Goal: Book appointment/travel/reservation

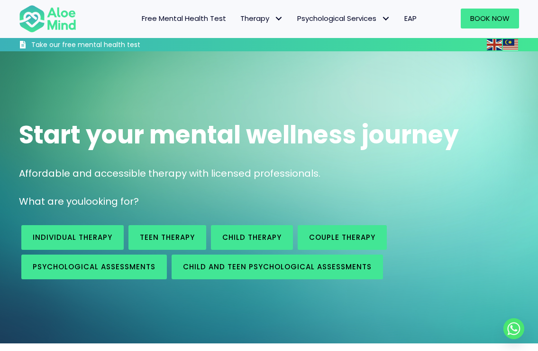
scroll to position [145, 0]
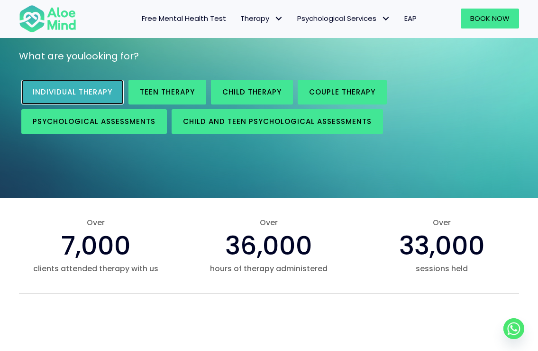
click at [66, 87] on link "Individual therapy" at bounding box center [72, 92] width 102 height 25
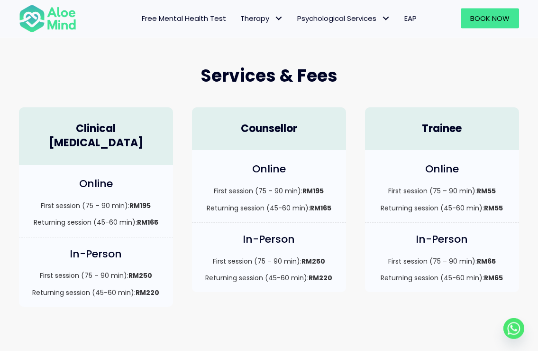
scroll to position [145, 0]
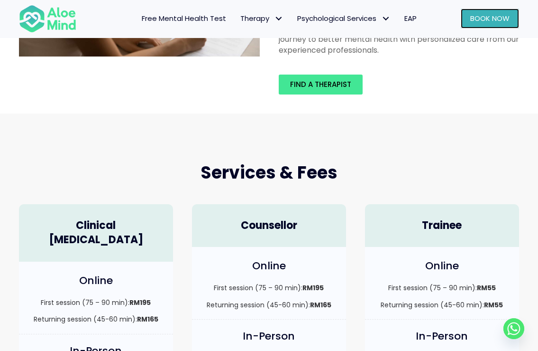
click at [469, 19] on link "Book Now" at bounding box center [490, 19] width 58 height 20
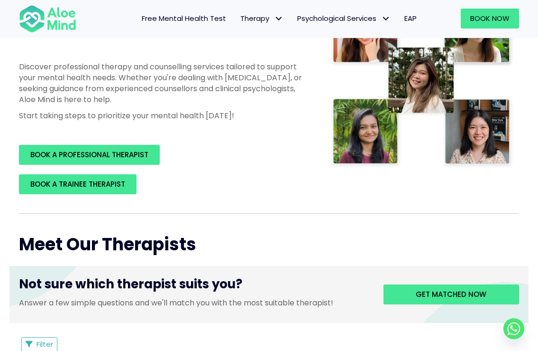
scroll to position [242, 0]
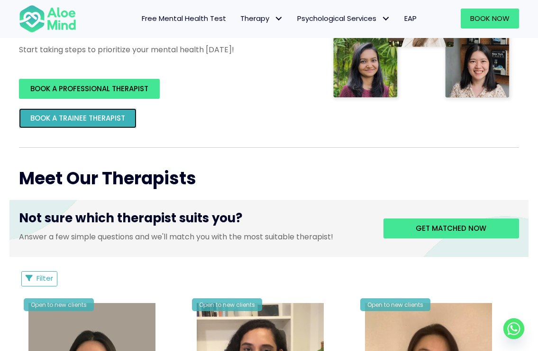
click at [113, 123] on link "BOOK A TRAINEE THERAPIST" at bounding box center [78, 118] width 118 height 20
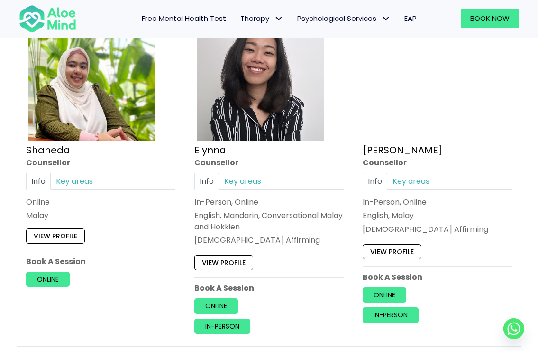
scroll to position [871, 0]
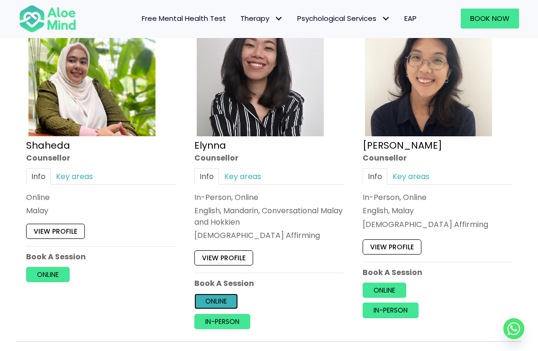
click at [221, 299] on link "Online" at bounding box center [216, 301] width 44 height 15
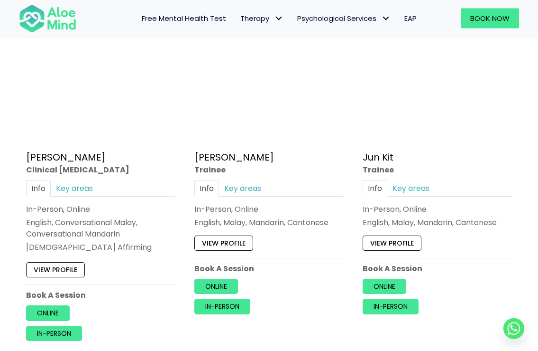
scroll to position [3242, 0]
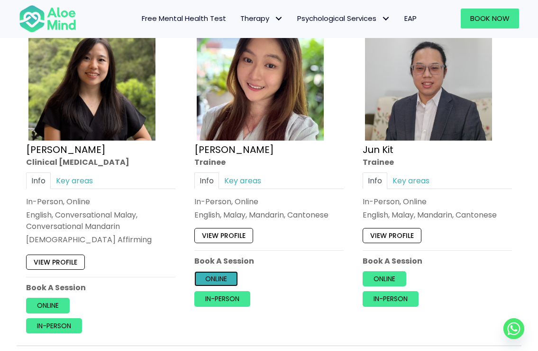
click at [237, 279] on link "Online" at bounding box center [216, 278] width 44 height 15
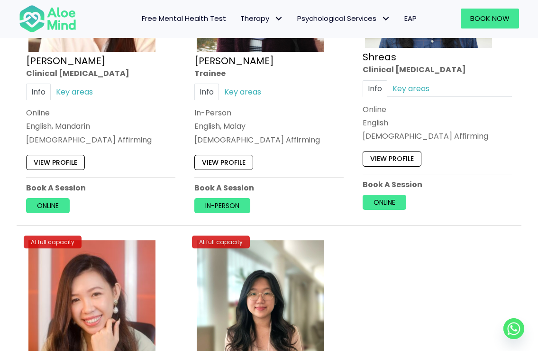
scroll to position [3629, 0]
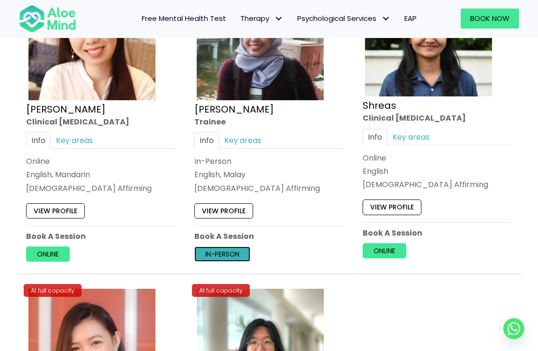
click at [242, 260] on link "In-person" at bounding box center [222, 253] width 56 height 15
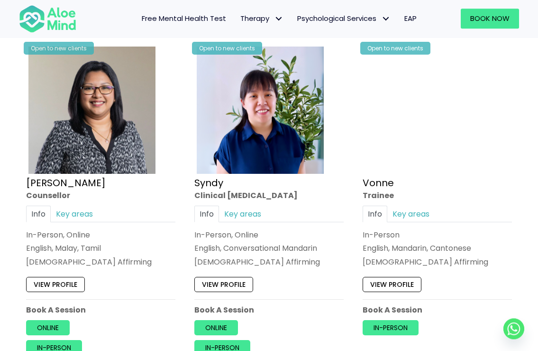
scroll to position [2226, 0]
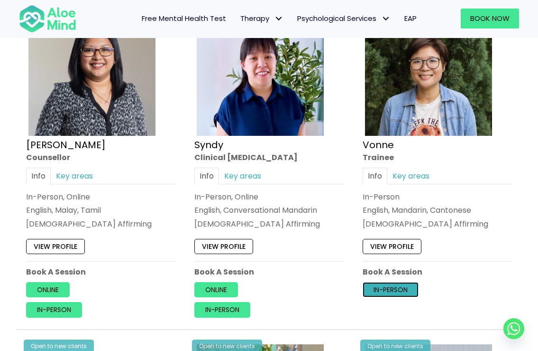
click at [382, 294] on link "In-person" at bounding box center [391, 289] width 56 height 15
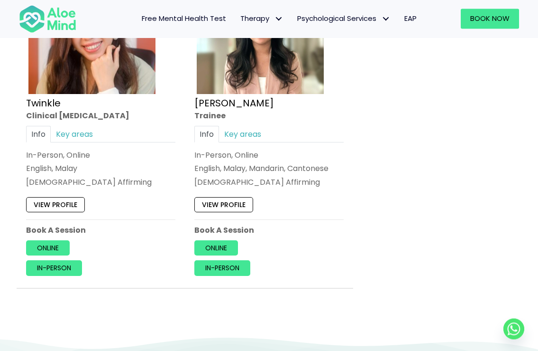
scroll to position [3968, 0]
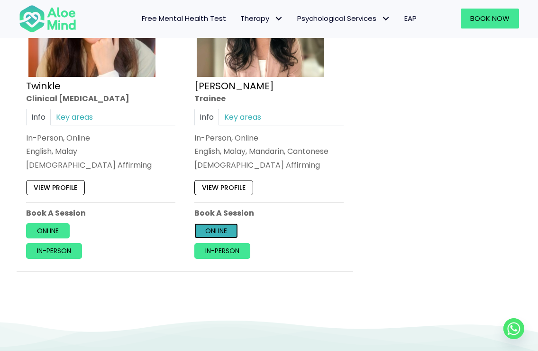
click at [236, 228] on link "Online" at bounding box center [216, 230] width 44 height 15
